Goal: Information Seeking & Learning: Find specific page/section

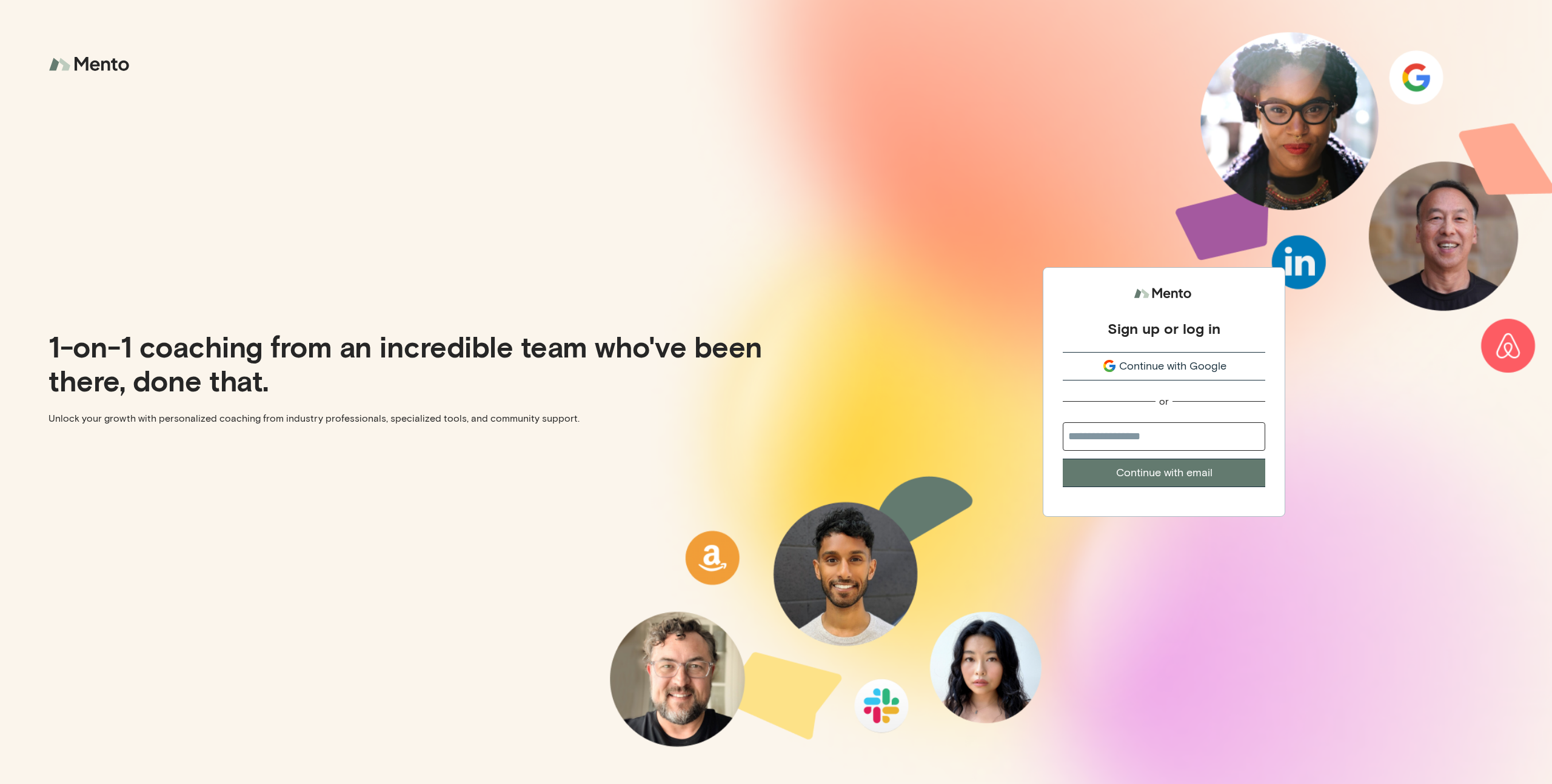
click at [1164, 367] on span "Continue with Google" at bounding box center [1173, 366] width 107 height 16
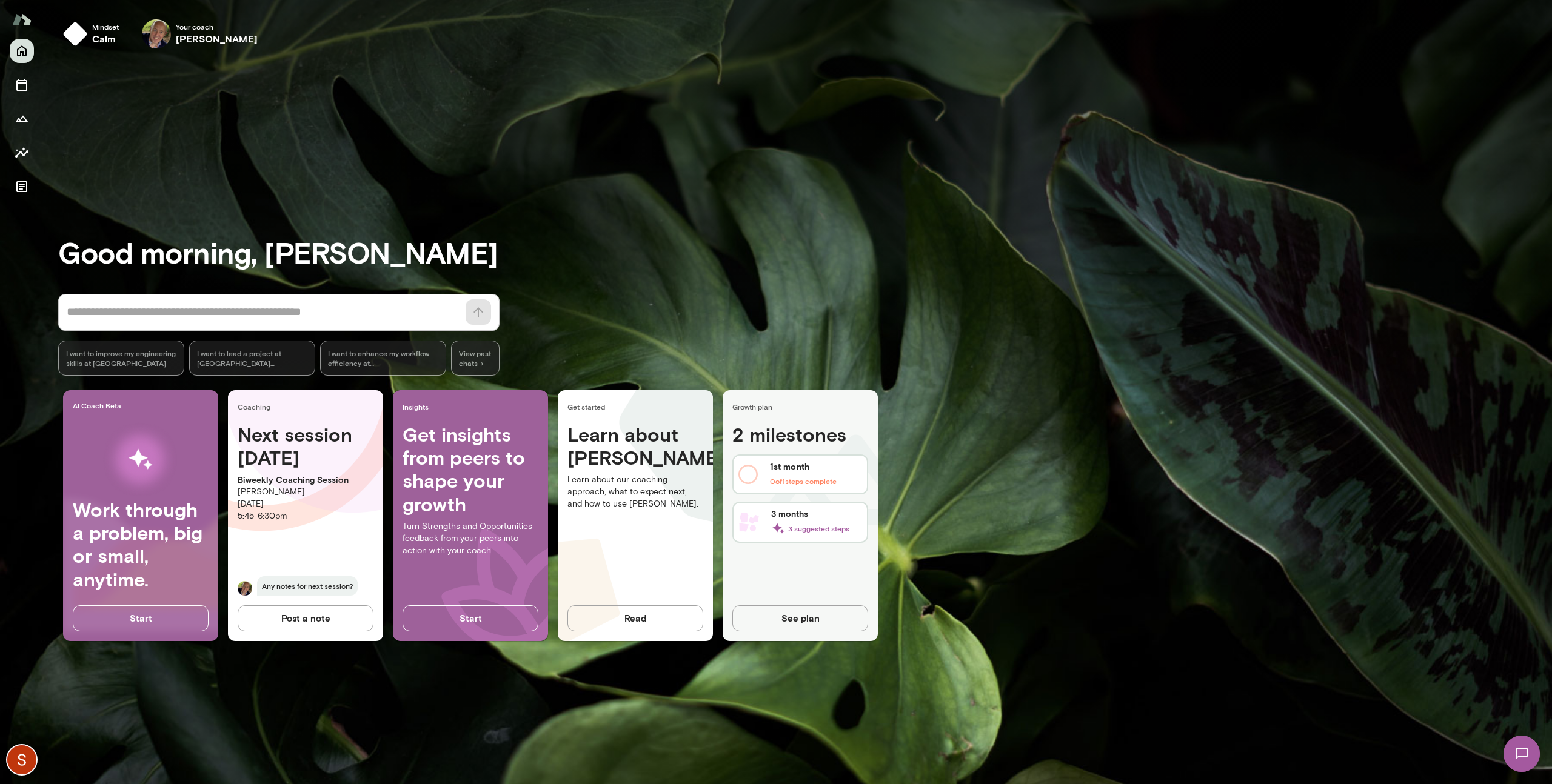
click at [23, 23] on img at bounding box center [21, 19] width 19 height 23
click at [23, 756] on img at bounding box center [21, 759] width 29 height 29
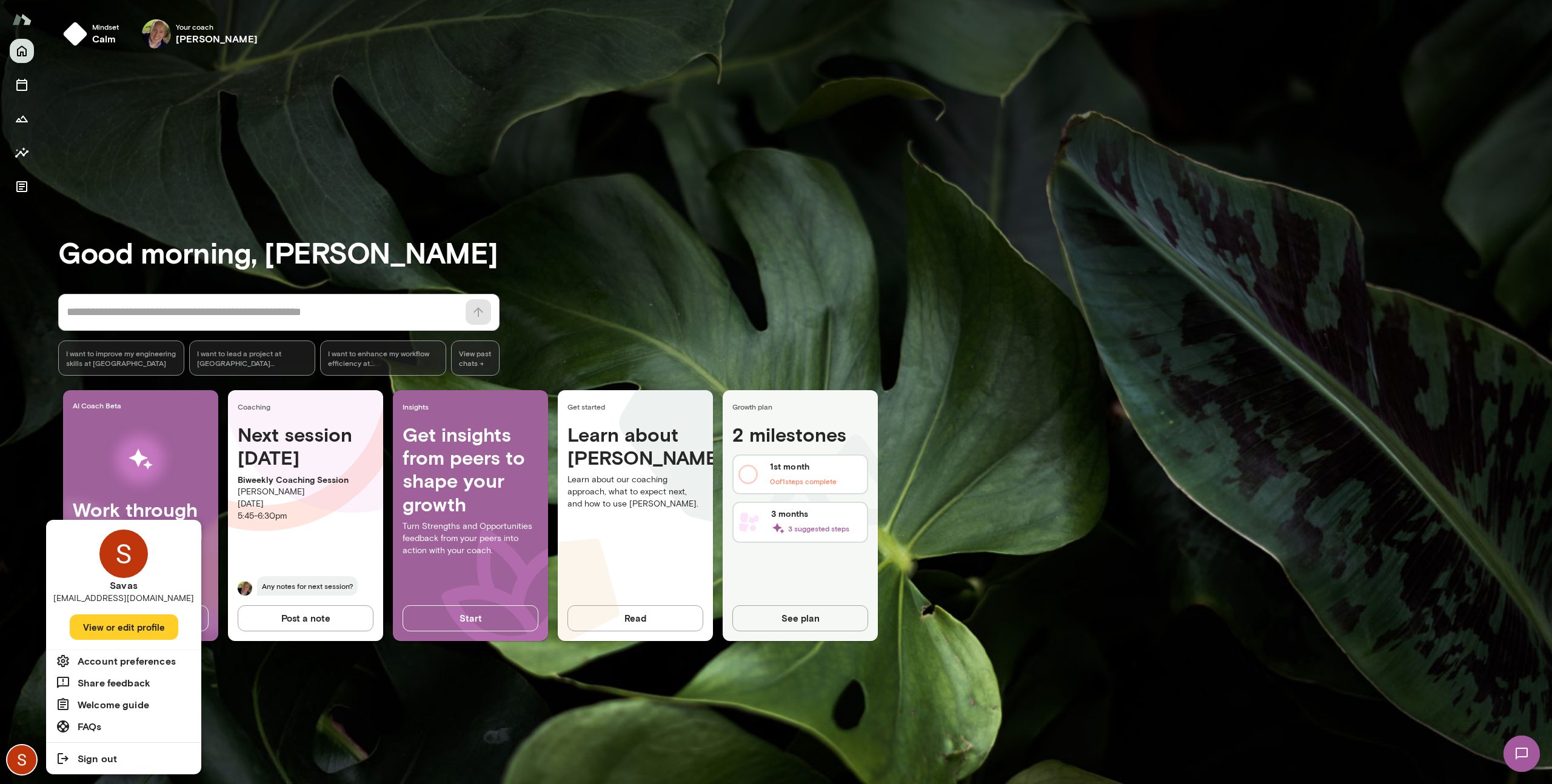
click at [86, 725] on h6 "FAQs" at bounding box center [90, 726] width 24 height 15
